Goal: Task Accomplishment & Management: Complete application form

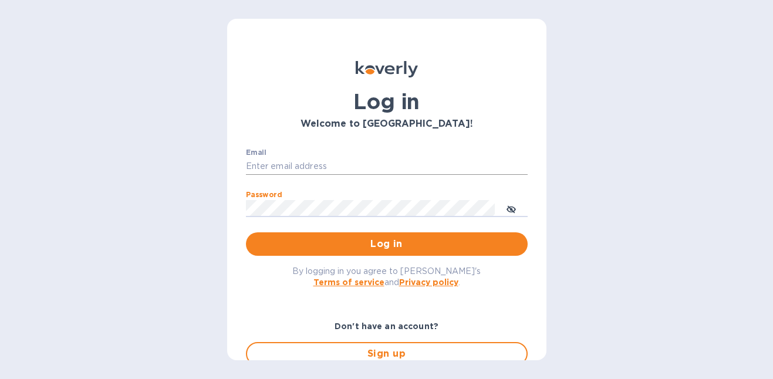
click at [337, 158] on input "Email" at bounding box center [387, 167] width 282 height 18
click at [339, 166] on input "Email" at bounding box center [387, 167] width 282 height 18
paste input "[EMAIL_ADDRESS][DOMAIN_NAME]"
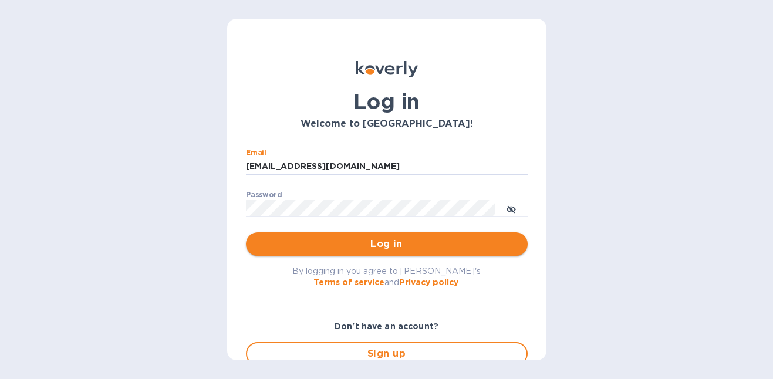
type input "[EMAIL_ADDRESS][DOMAIN_NAME]"
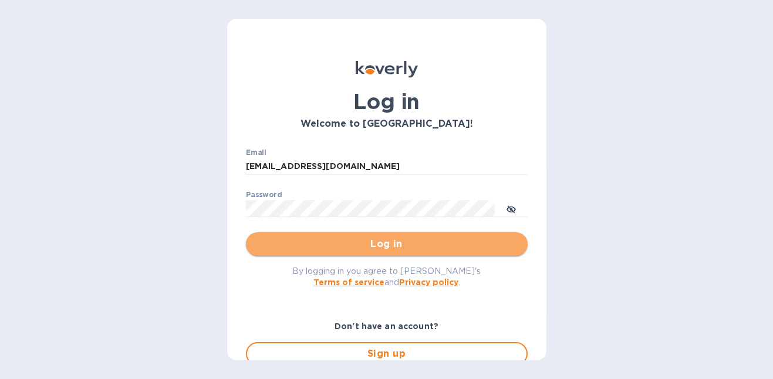
click at [386, 243] on span "Log in" at bounding box center [386, 244] width 263 height 14
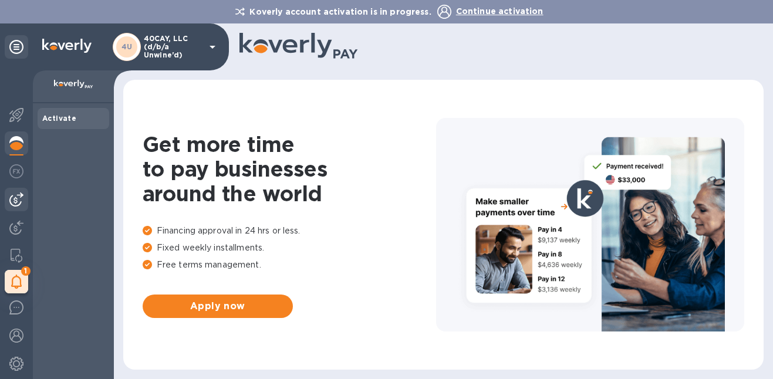
click at [16, 205] on img at bounding box center [16, 200] width 14 height 14
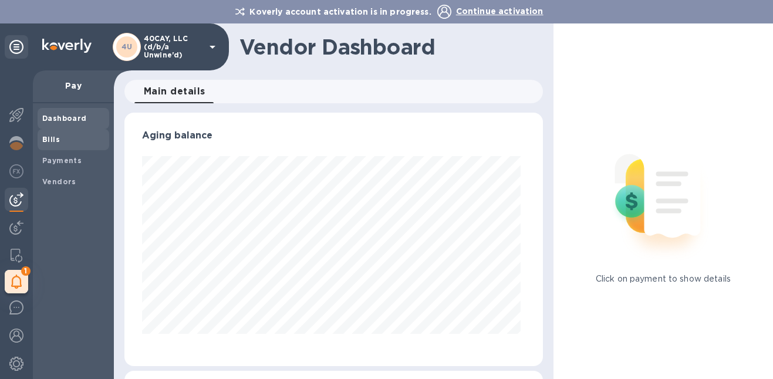
scroll to position [254, 414]
click at [58, 137] on b "Bills" at bounding box center [51, 139] width 18 height 9
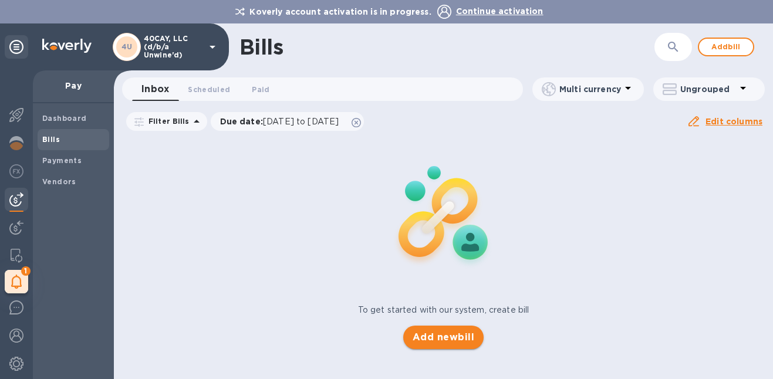
click at [447, 338] on span "Add new bill" at bounding box center [444, 338] width 62 height 14
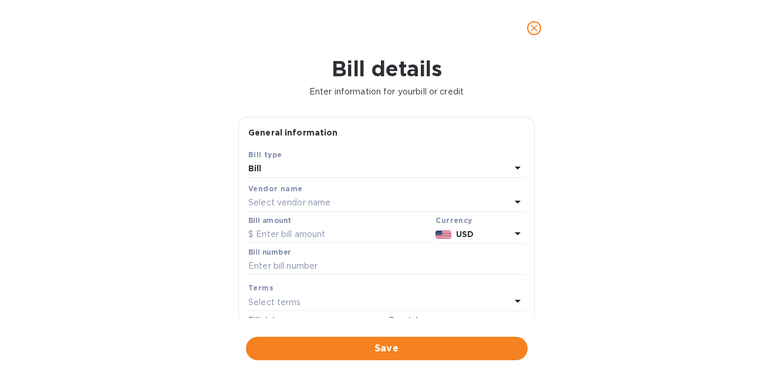
click at [322, 204] on p "Select vendor name" at bounding box center [289, 203] width 82 height 12
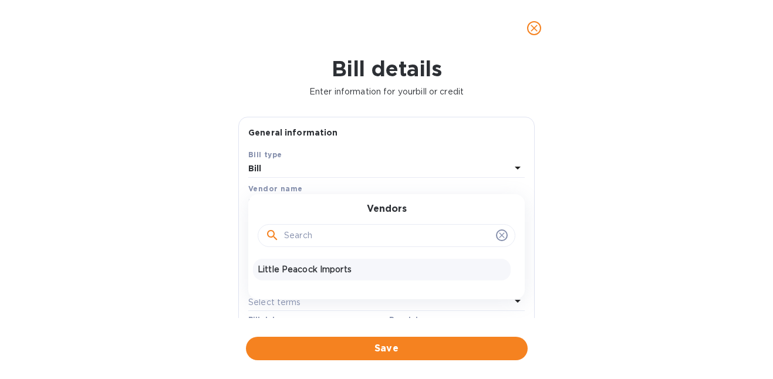
click at [314, 270] on p "Little Peacock Imports" at bounding box center [382, 270] width 248 height 12
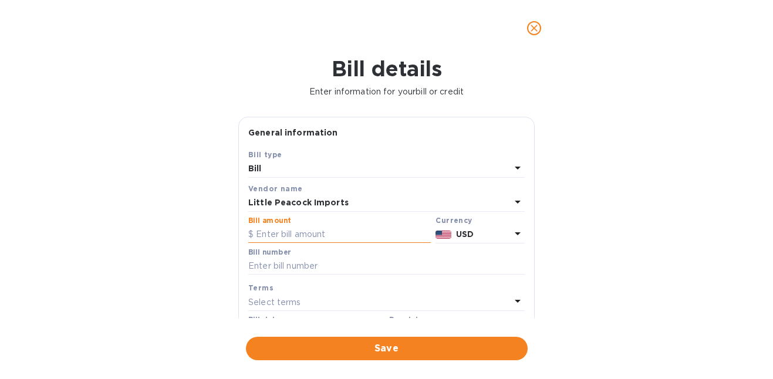
click at [298, 237] on input "text" at bounding box center [339, 235] width 183 height 18
click at [318, 272] on input "text" at bounding box center [386, 267] width 277 height 18
paste input "LP2503046"
type input "LP2503046"
click at [335, 235] on input "text" at bounding box center [339, 235] width 183 height 18
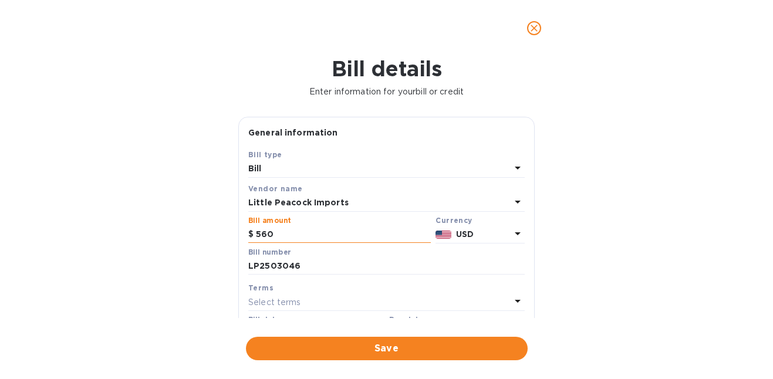
type input "560"
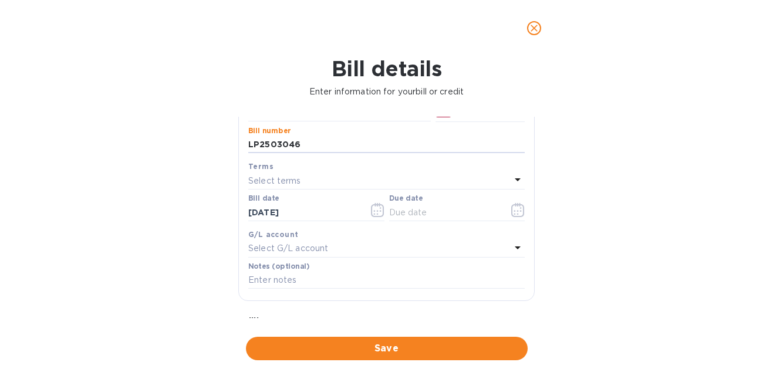
scroll to position [134, 0]
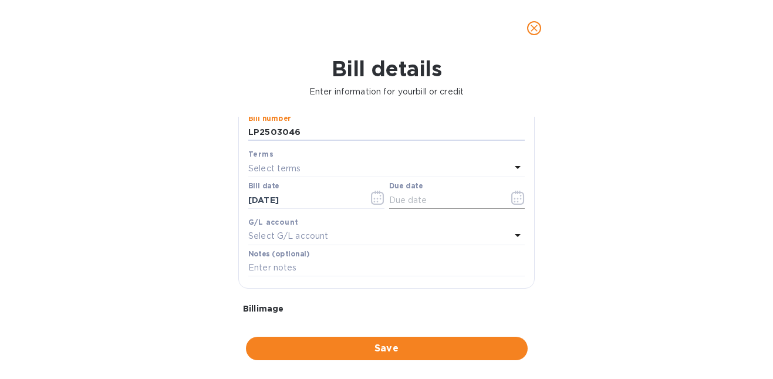
click at [512, 193] on icon "button" at bounding box center [518, 198] width 13 height 14
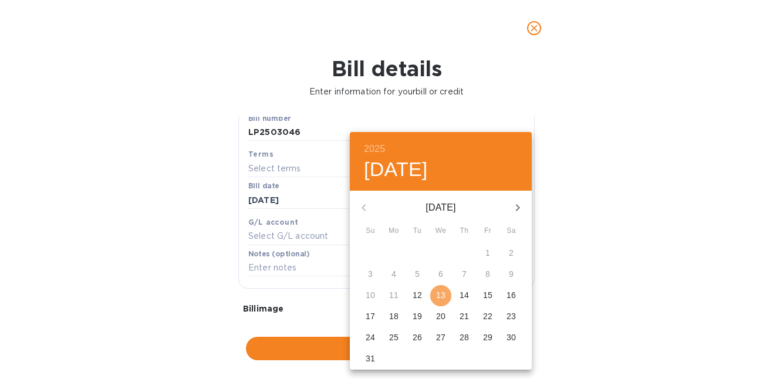
click at [443, 295] on p "13" at bounding box center [440, 296] width 9 height 12
type input "[DATE]"
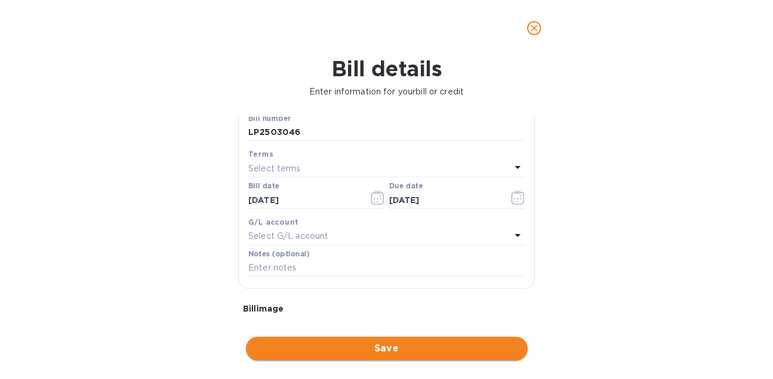
click at [411, 344] on span "Save" at bounding box center [386, 349] width 263 height 14
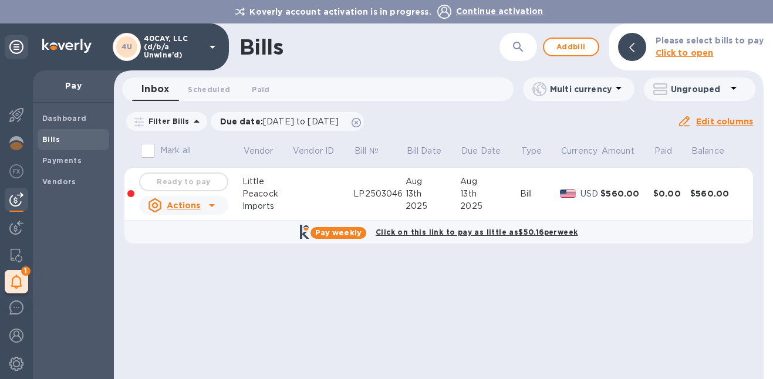
click at [197, 182] on div "Ready to pay" at bounding box center [184, 181] width 94 height 23
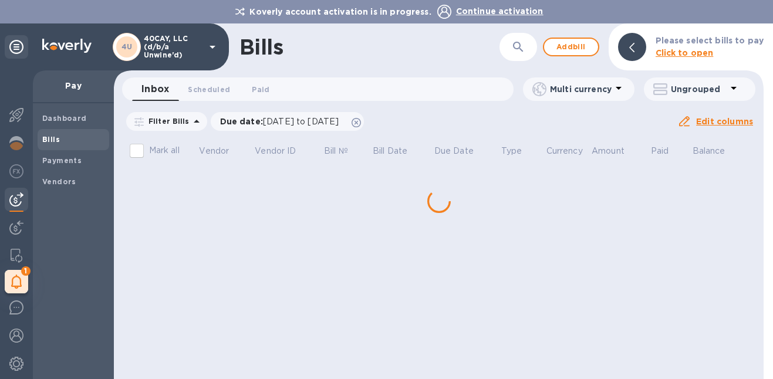
click at [205, 215] on div "Bills ​ Add bill Please select bills to pay Click to open Inbox 0 Scheduled 0 P…" at bounding box center [439, 201] width 650 height 356
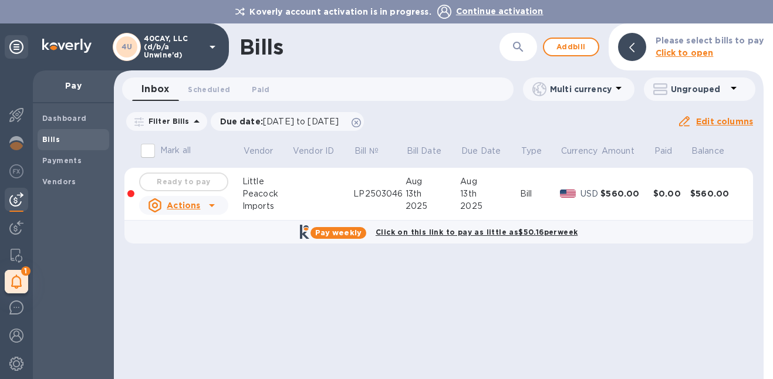
click at [201, 203] on div "Actions" at bounding box center [174, 205] width 57 height 19
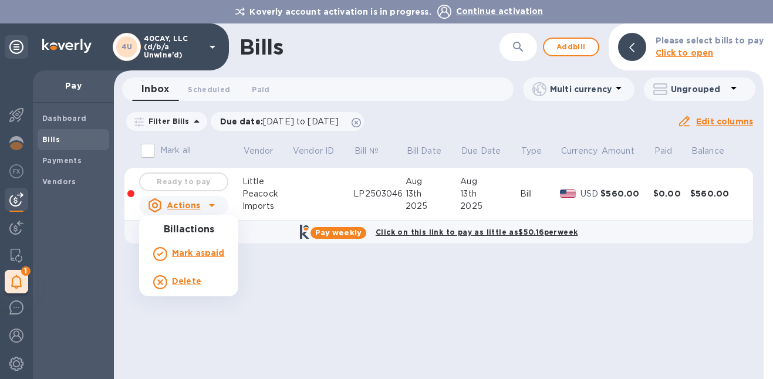
click at [303, 300] on div at bounding box center [386, 189] width 773 height 379
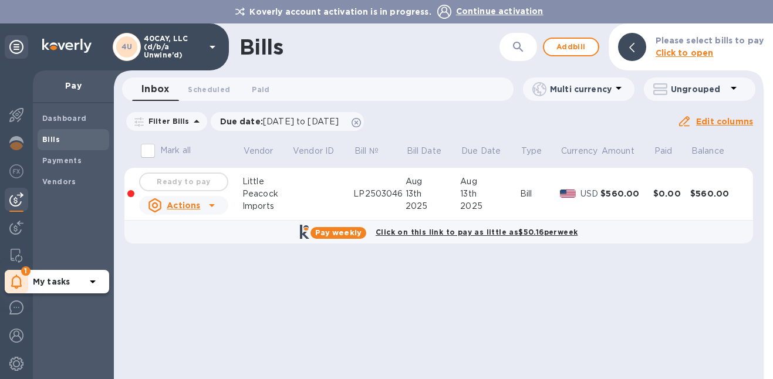
click at [16, 279] on icon at bounding box center [16, 282] width 11 height 14
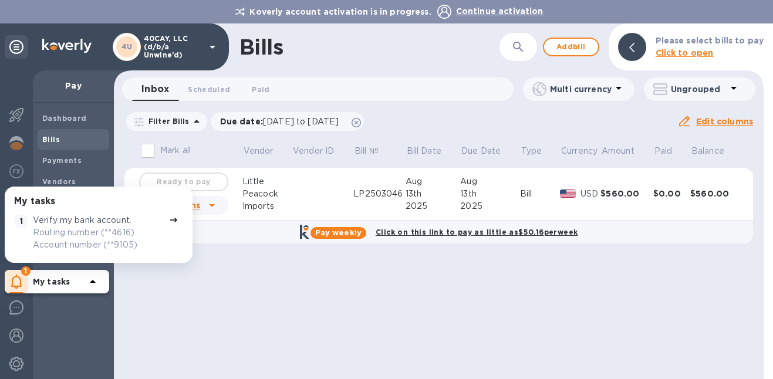
scroll to position [2, 0]
click at [122, 230] on p "Routing number (**4616) Account number (**9105)" at bounding box center [99, 239] width 132 height 25
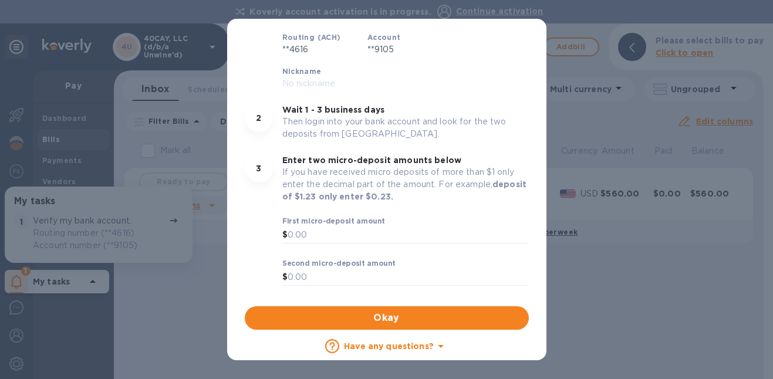
scroll to position [0, 0]
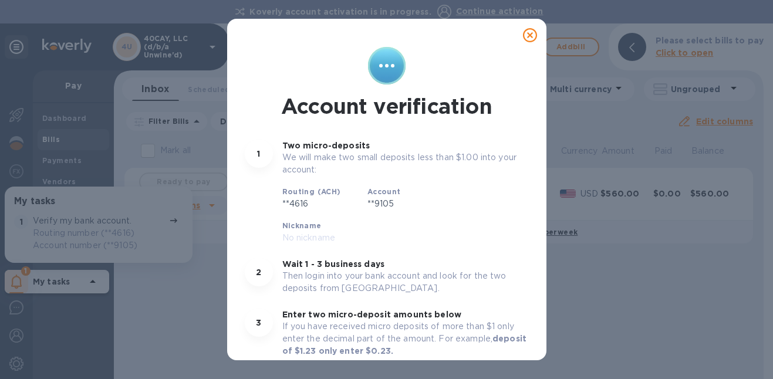
click at [527, 34] on icon at bounding box center [530, 35] width 14 height 14
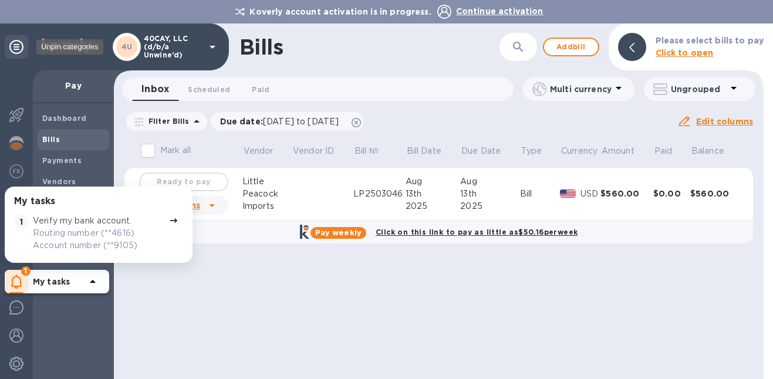
click at [15, 53] on icon at bounding box center [16, 47] width 14 height 14
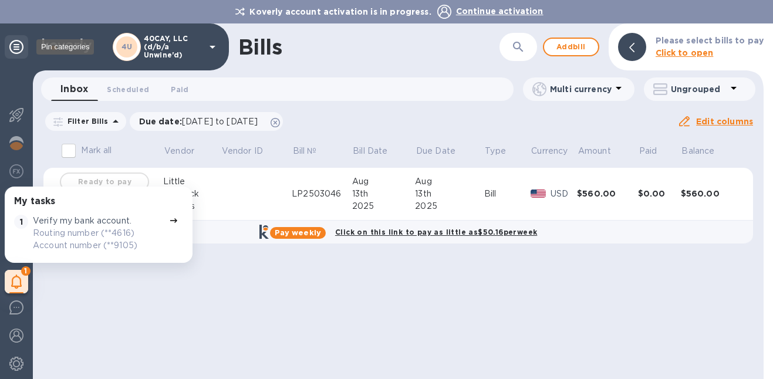
click at [18, 47] on icon at bounding box center [16, 47] width 14 height 14
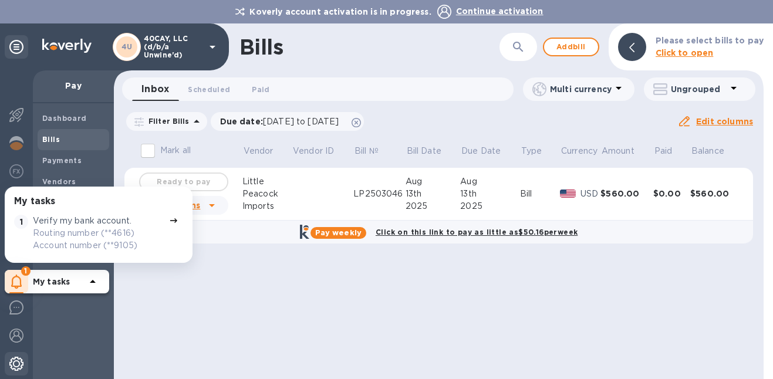
click at [18, 362] on img at bounding box center [16, 364] width 14 height 14
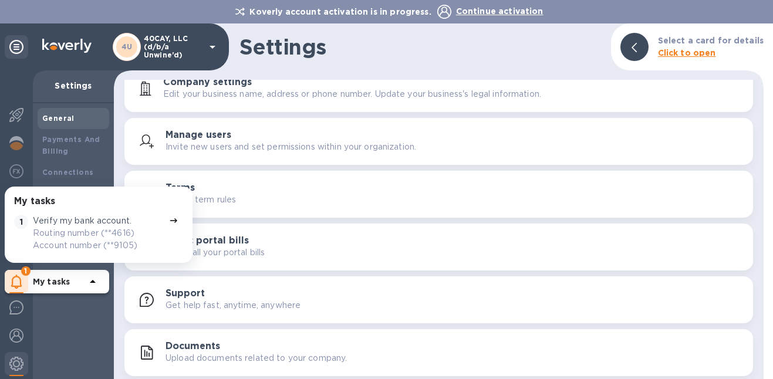
scroll to position [17, 0]
